Goal: Information Seeking & Learning: Check status

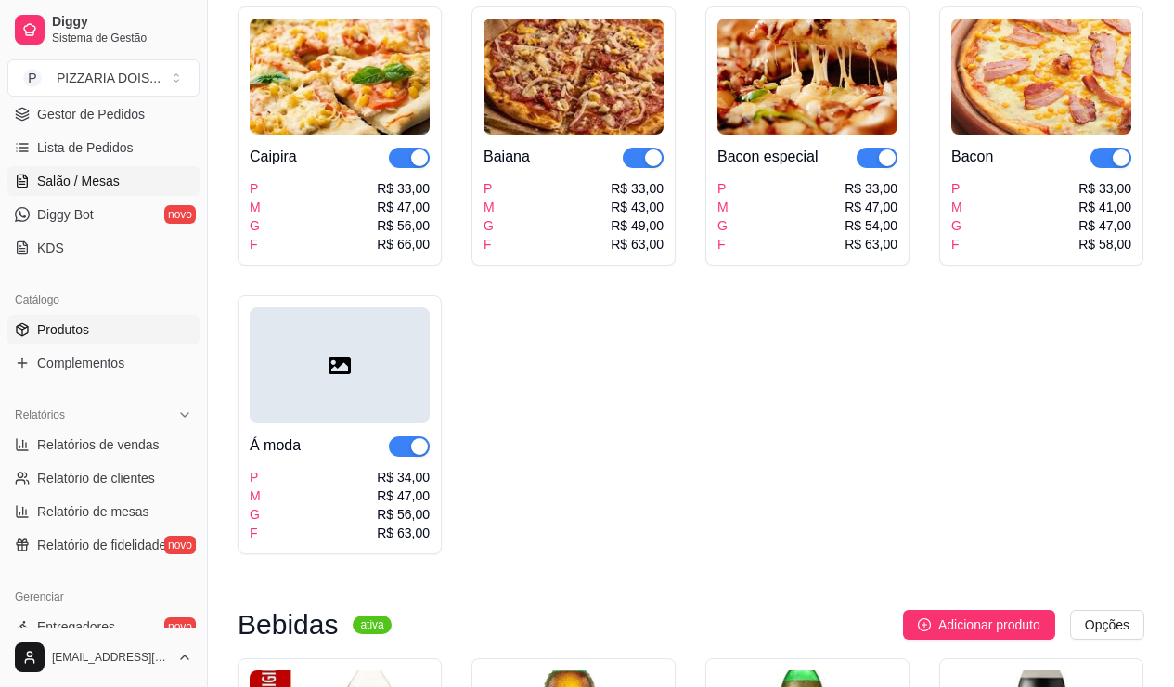
scroll to position [464, 0]
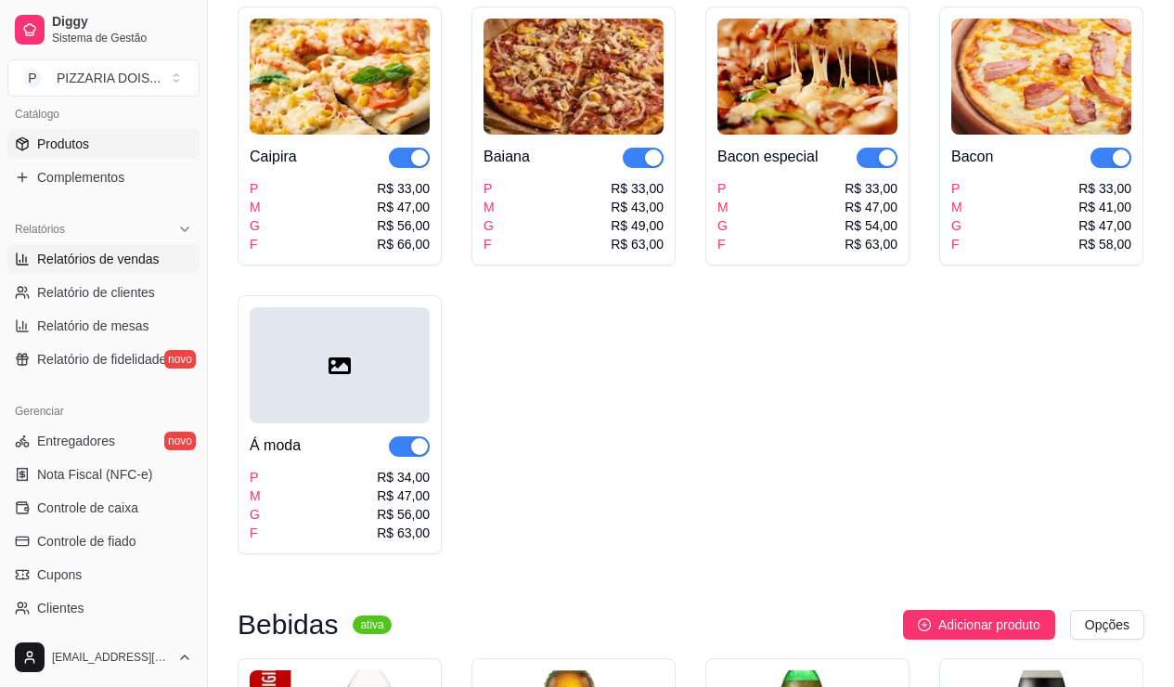
click at [128, 268] on span "Relatórios de vendas" at bounding box center [98, 259] width 123 height 19
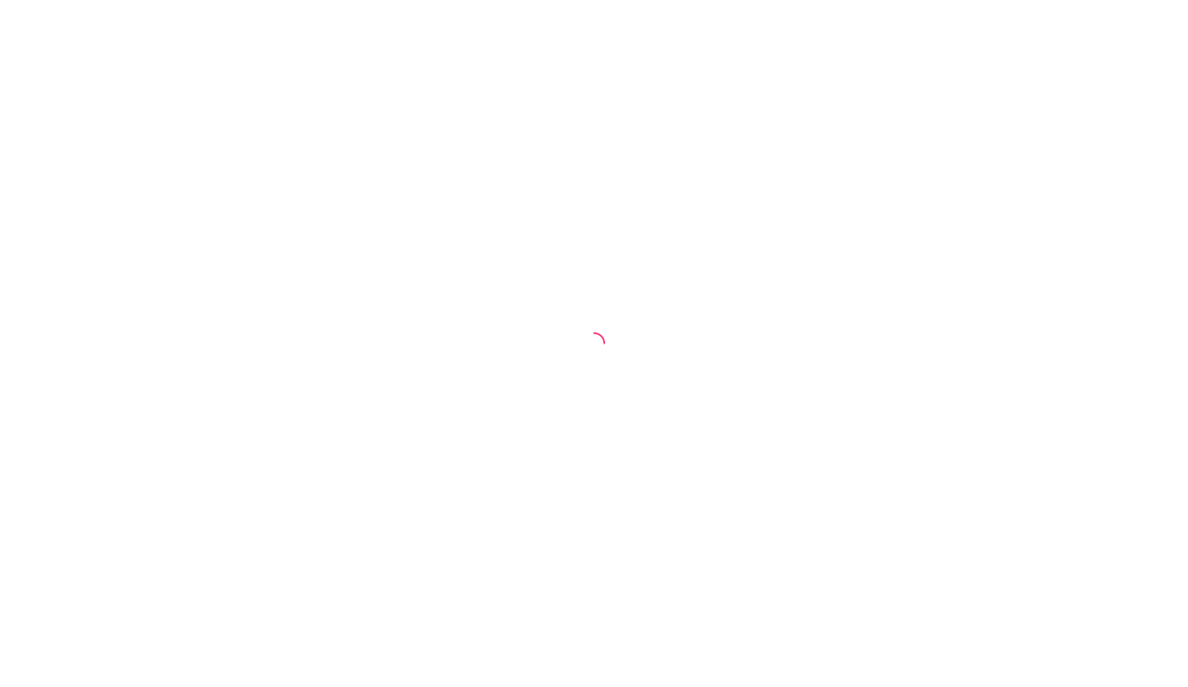
select select "ALL"
select select "0"
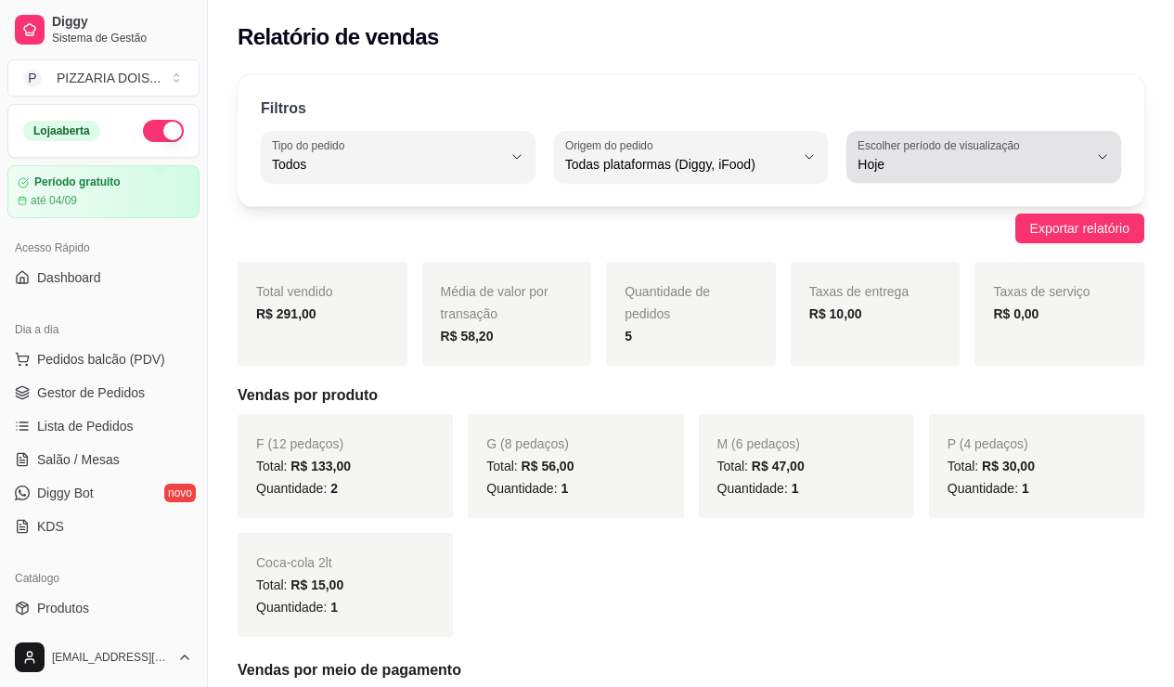
click at [923, 153] on label "Escolher período de visualização" at bounding box center [942, 145] width 168 height 16
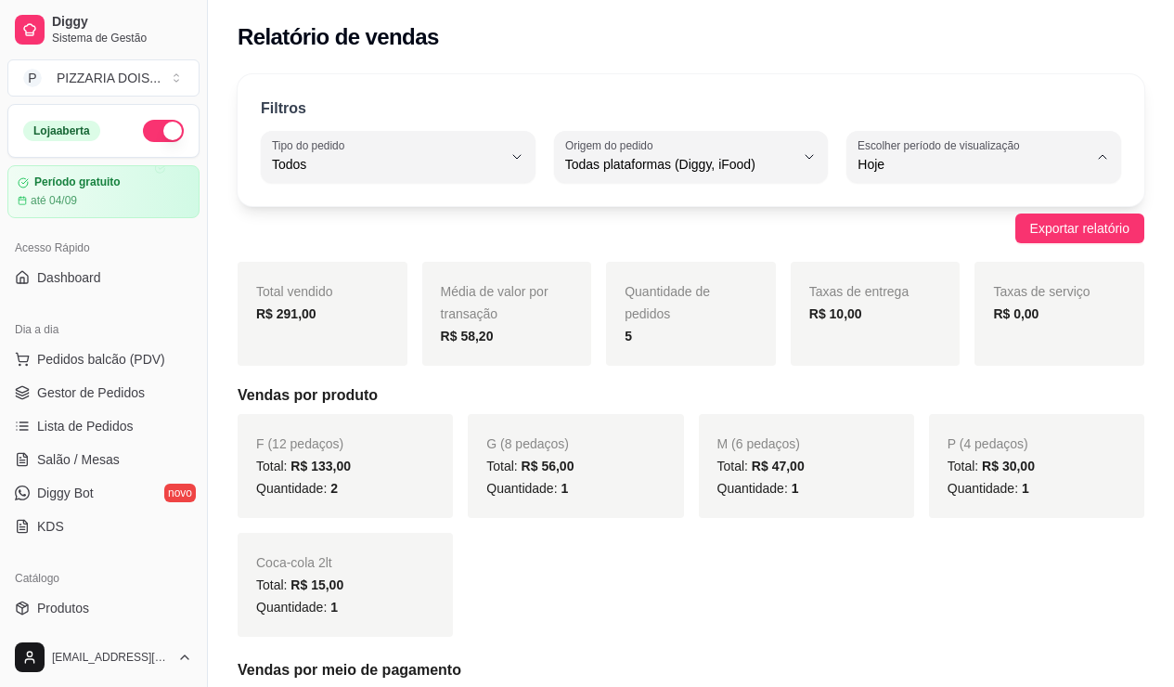
click at [918, 324] on span "7 dias" at bounding box center [976, 315] width 189 height 18
type input "7"
select select "7"
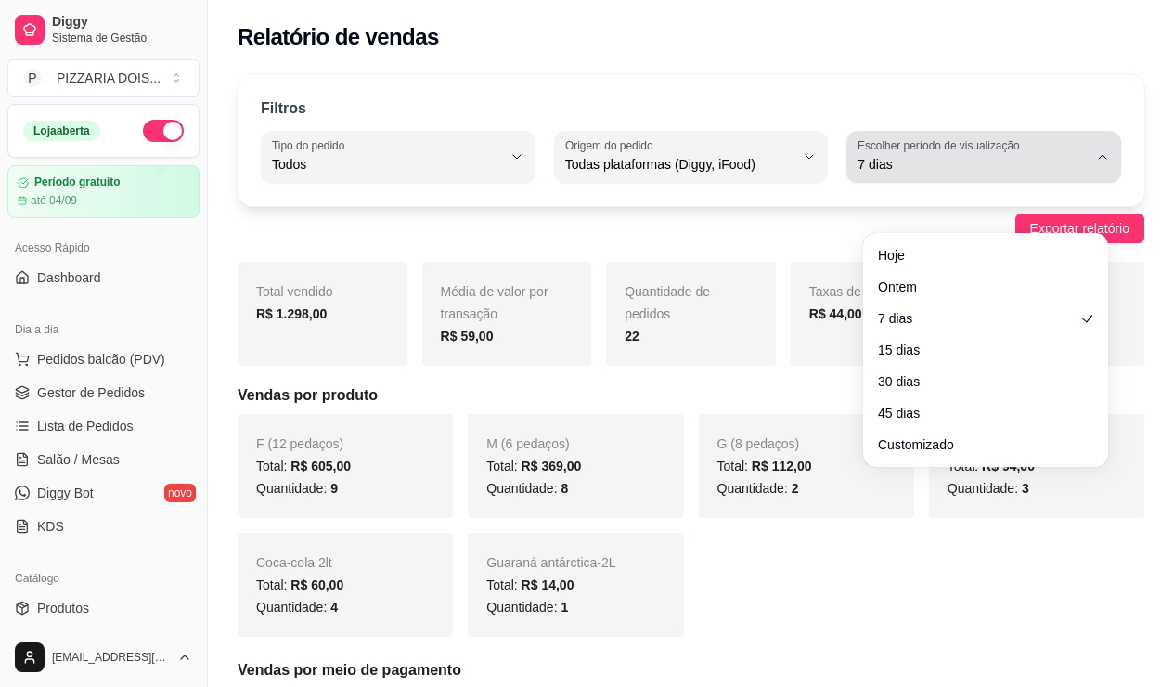
click at [942, 153] on label "Escolher período de visualização" at bounding box center [942, 145] width 168 height 16
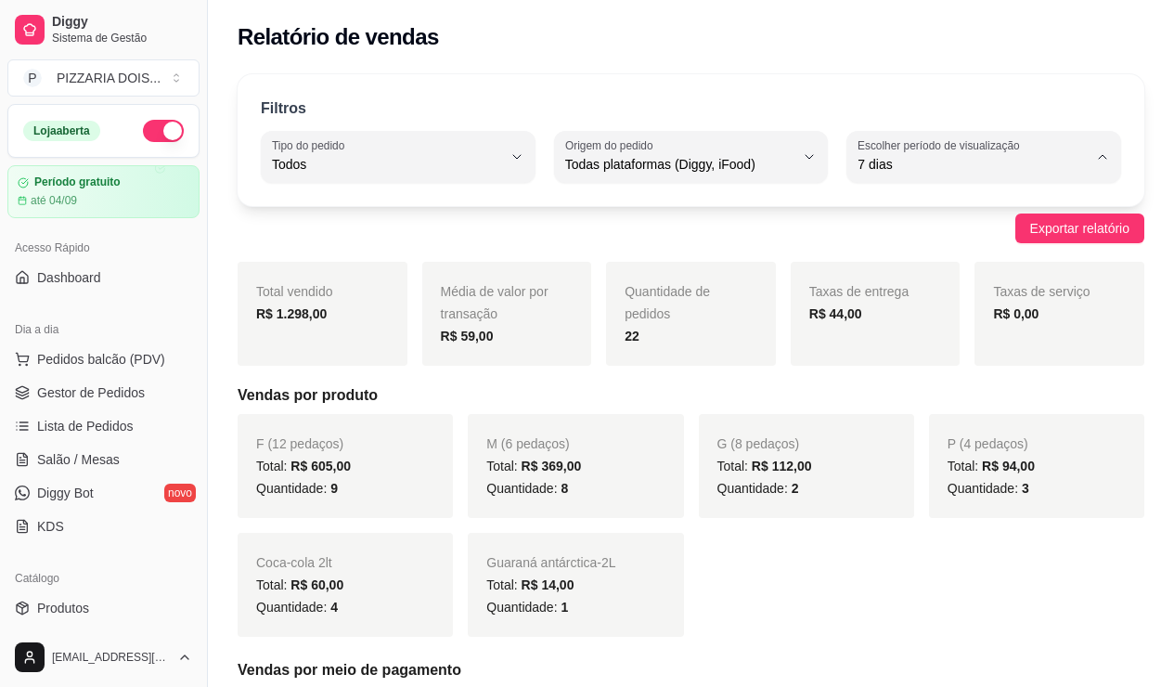
click at [942, 281] on li "Ontem" at bounding box center [985, 284] width 221 height 29
type input "1"
select select "1"
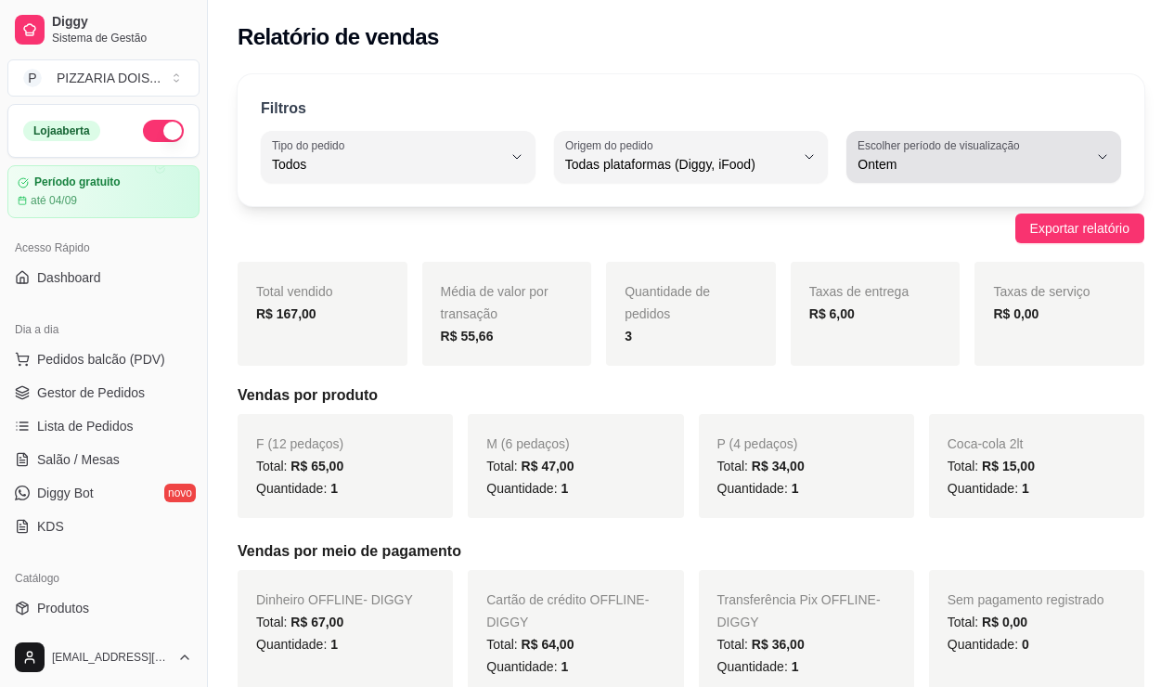
click at [956, 174] on span "Ontem" at bounding box center [973, 164] width 230 height 19
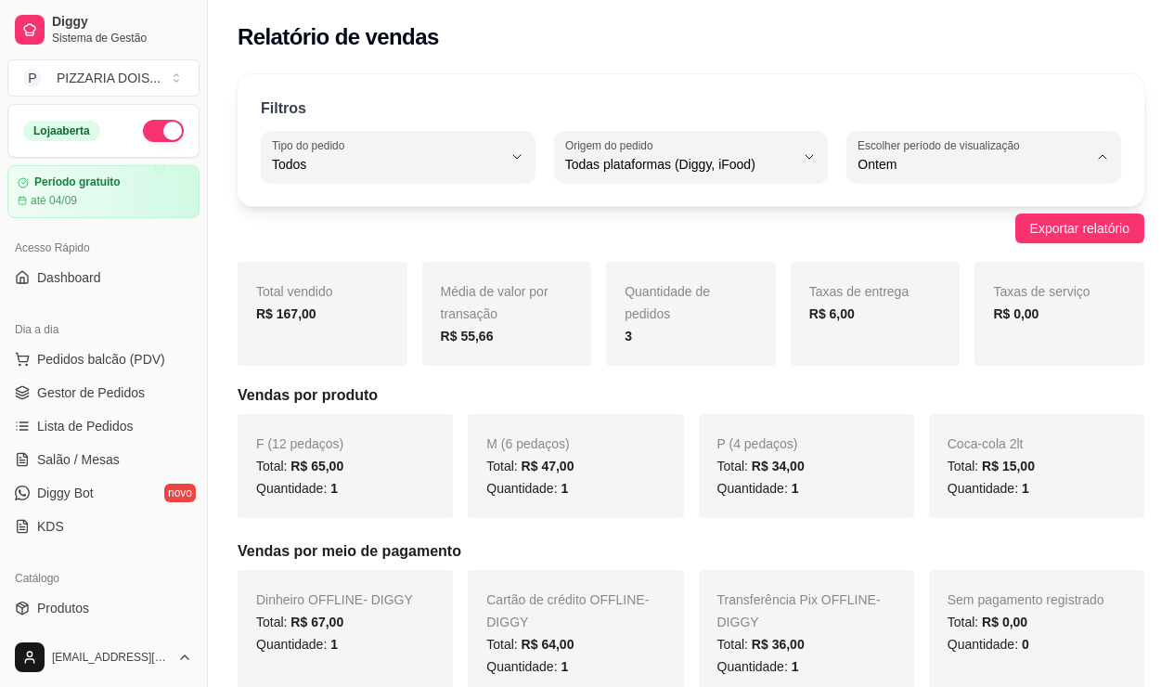
click at [954, 260] on span "Hoje" at bounding box center [976, 254] width 189 height 18
type input "0"
select select "0"
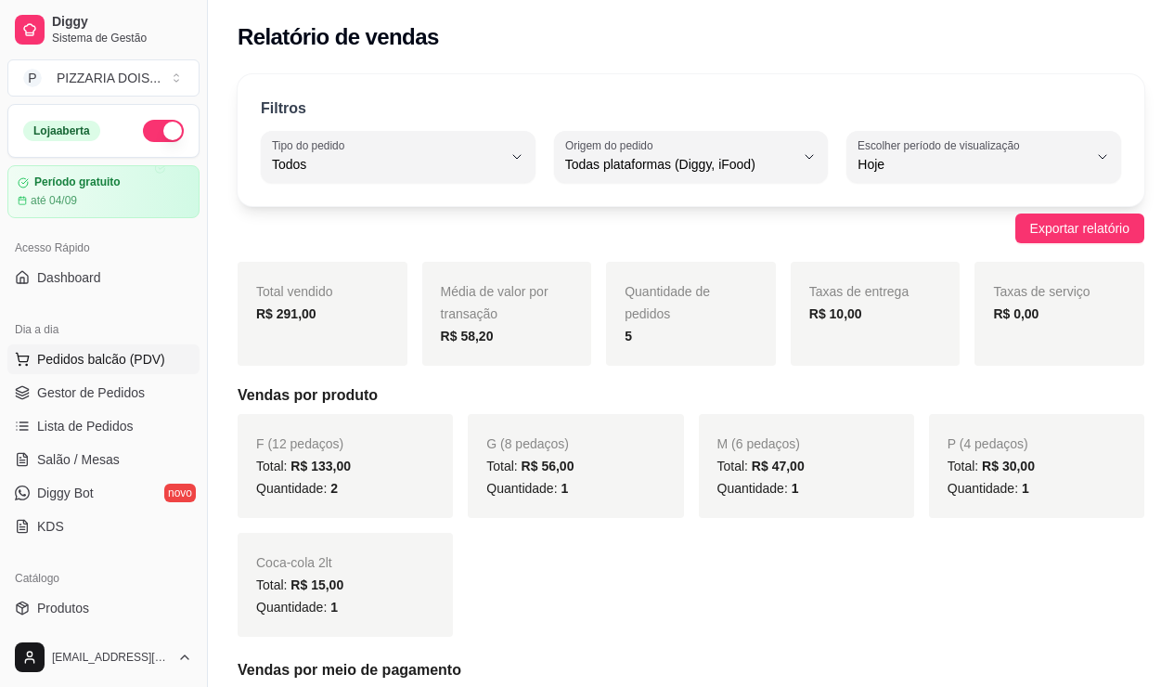
scroll to position [279, 0]
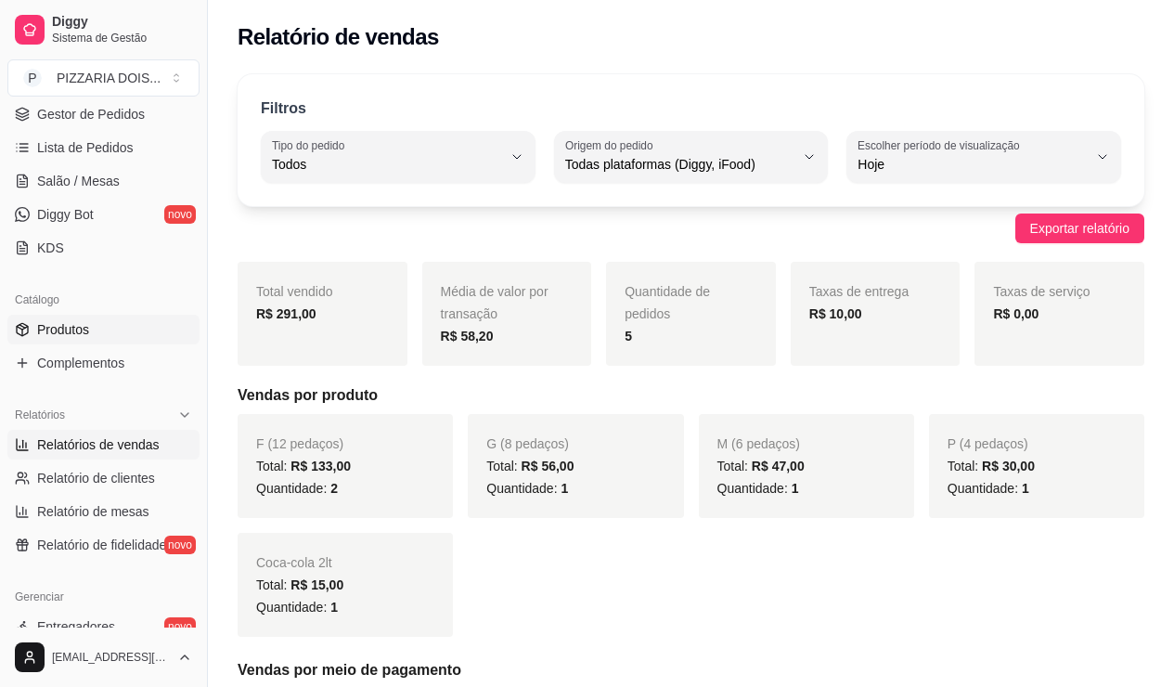
click at [82, 339] on span "Produtos" at bounding box center [63, 329] width 52 height 19
